Goal: Task Accomplishment & Management: Manage account settings

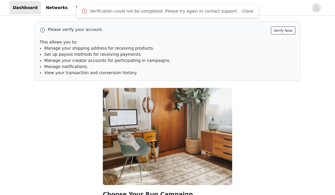
click at [286, 30] on button "Verify Now" at bounding box center [283, 31] width 24 height 8
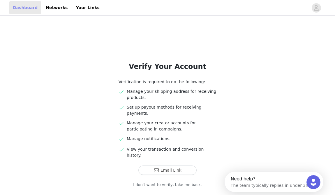
click at [23, 8] on link "Dashboard" at bounding box center [25, 7] width 32 height 13
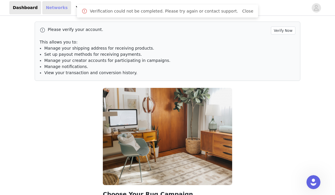
click at [54, 8] on link "Networks" at bounding box center [56, 7] width 29 height 13
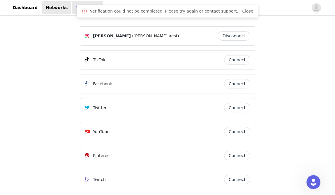
click at [78, 9] on link "Your Links" at bounding box center [87, 7] width 31 height 13
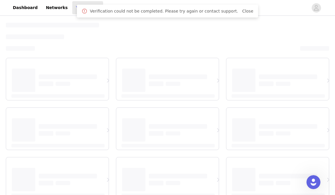
select select "12"
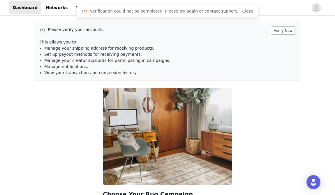
click at [287, 33] on button "Verify Now" at bounding box center [283, 31] width 24 height 8
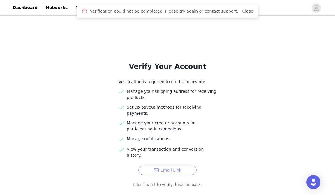
click at [168, 165] on button "Email Link" at bounding box center [167, 169] width 58 height 9
